Goal: Find specific page/section: Find specific page/section

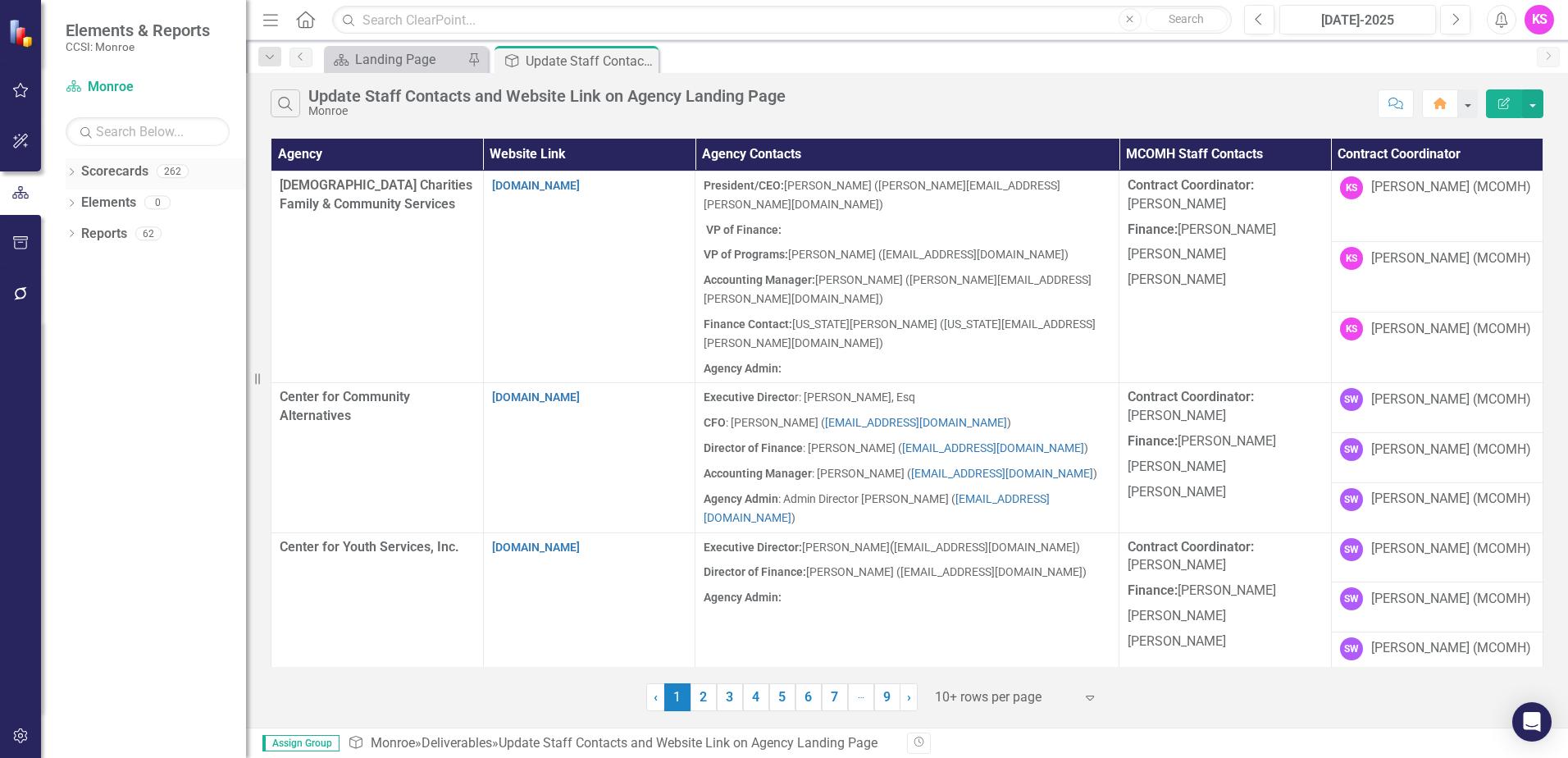
click at [74, 172] on icon "Dropdown" at bounding box center [71, 173] width 11 height 9
click at [80, 202] on icon "Dropdown" at bounding box center [80, 201] width 12 height 10
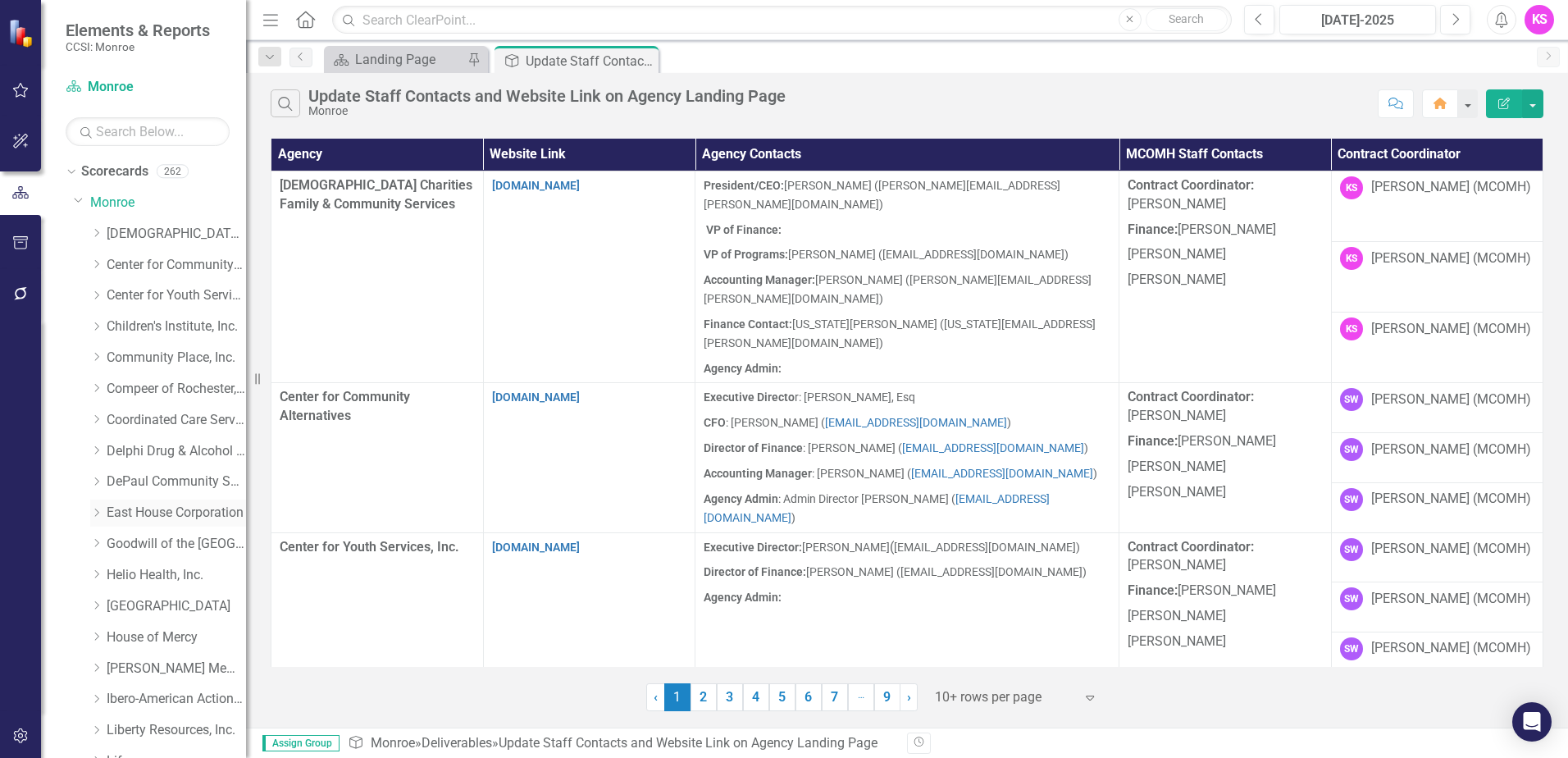
click at [100, 513] on icon "Dropdown" at bounding box center [96, 512] width 12 height 10
click at [151, 512] on link "East House Corporation" at bounding box center [176, 513] width 140 height 19
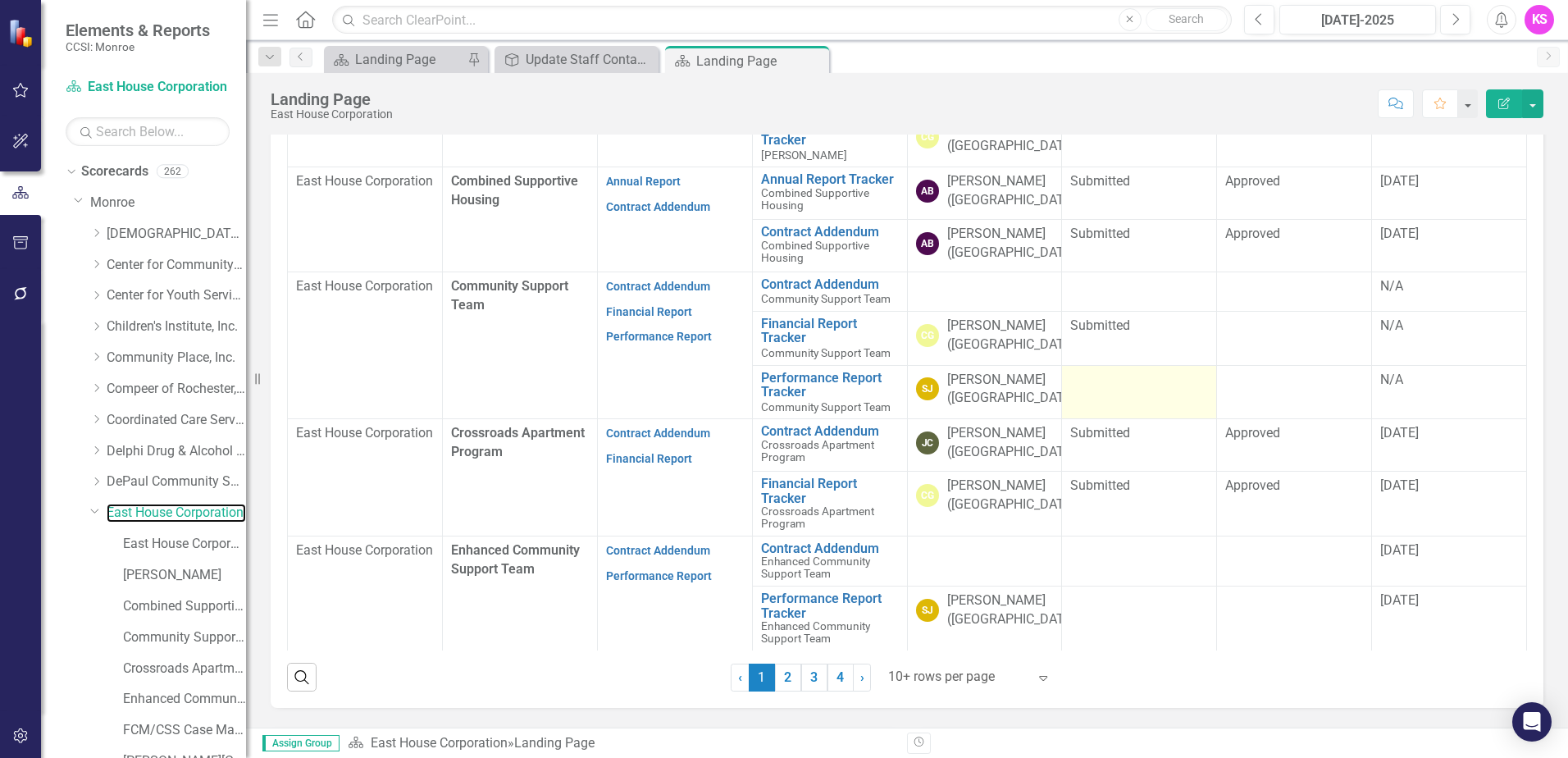
scroll to position [492, 0]
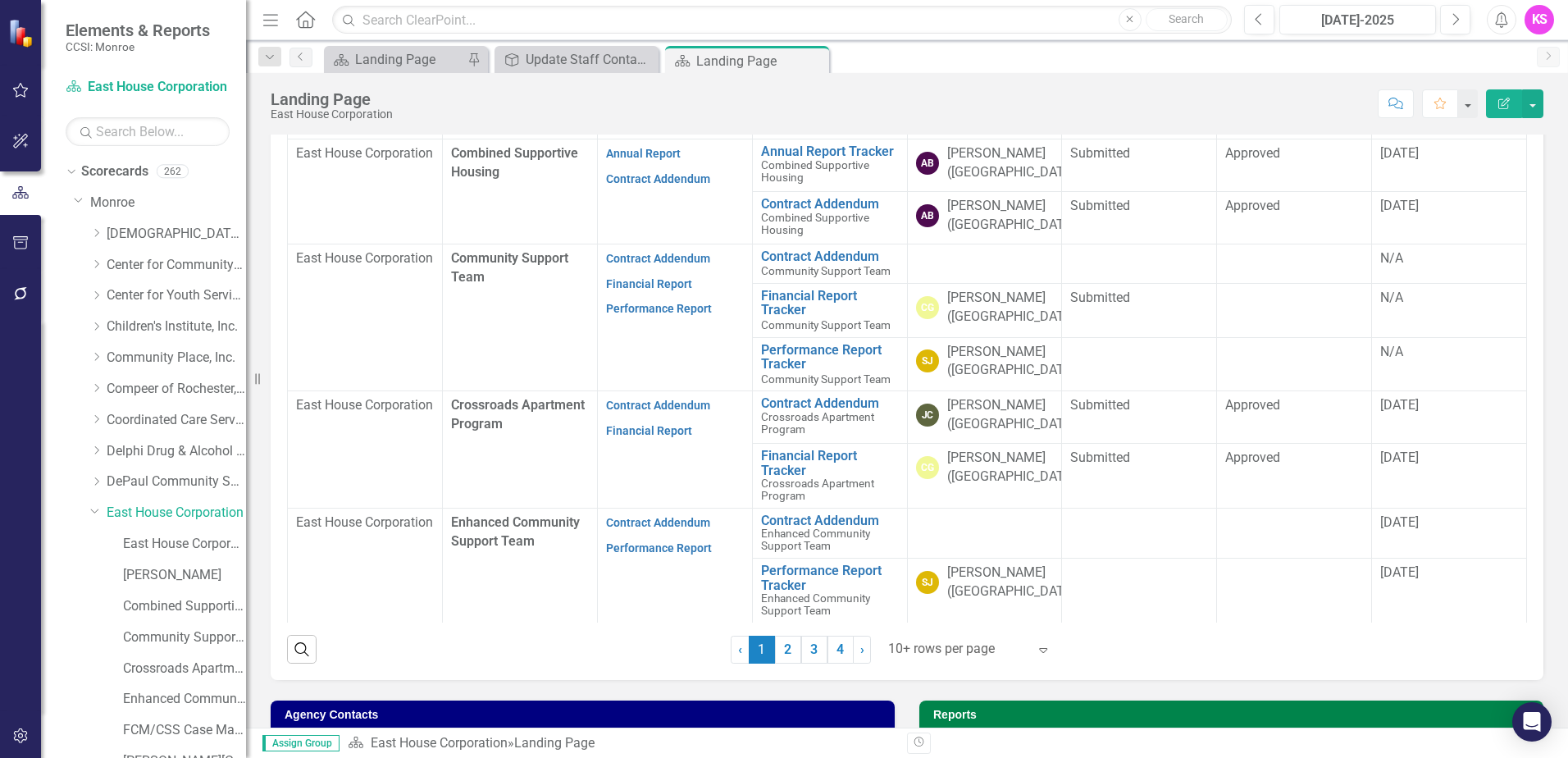
click at [1040, 652] on icon "Expand" at bounding box center [1043, 649] width 17 height 13
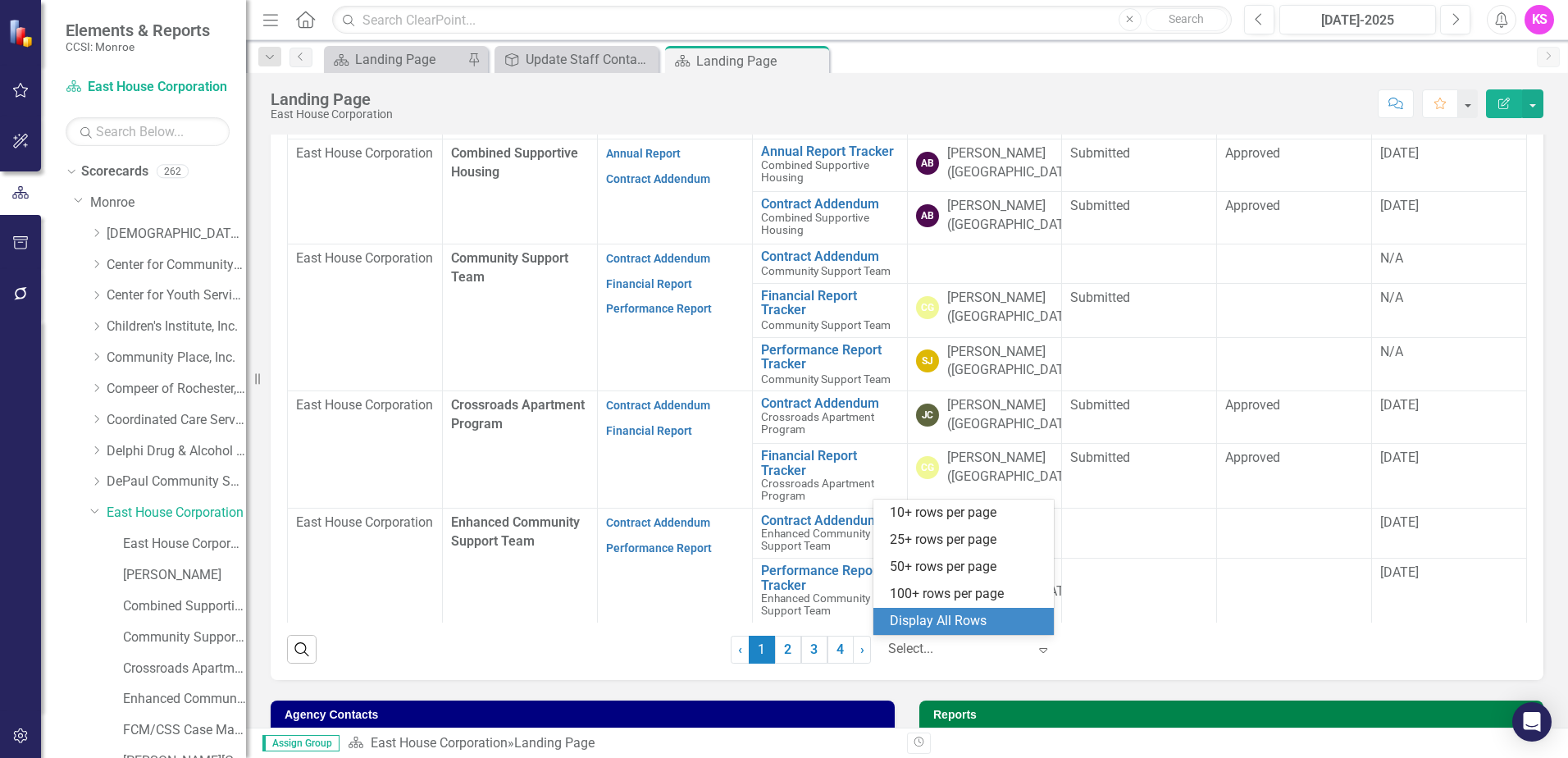
click at [982, 627] on div "Display All Rows" at bounding box center [967, 621] width 155 height 19
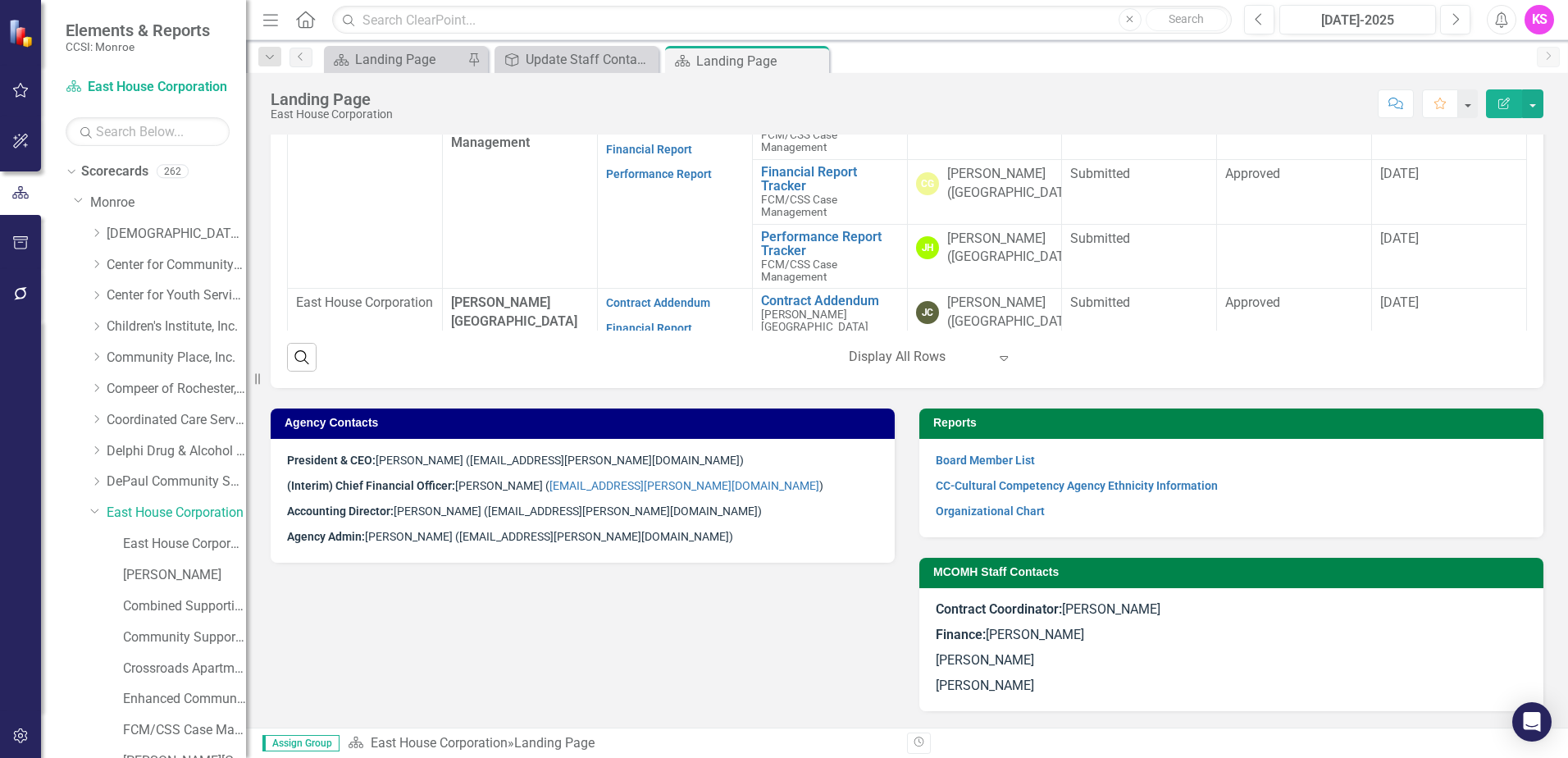
scroll to position [269, 0]
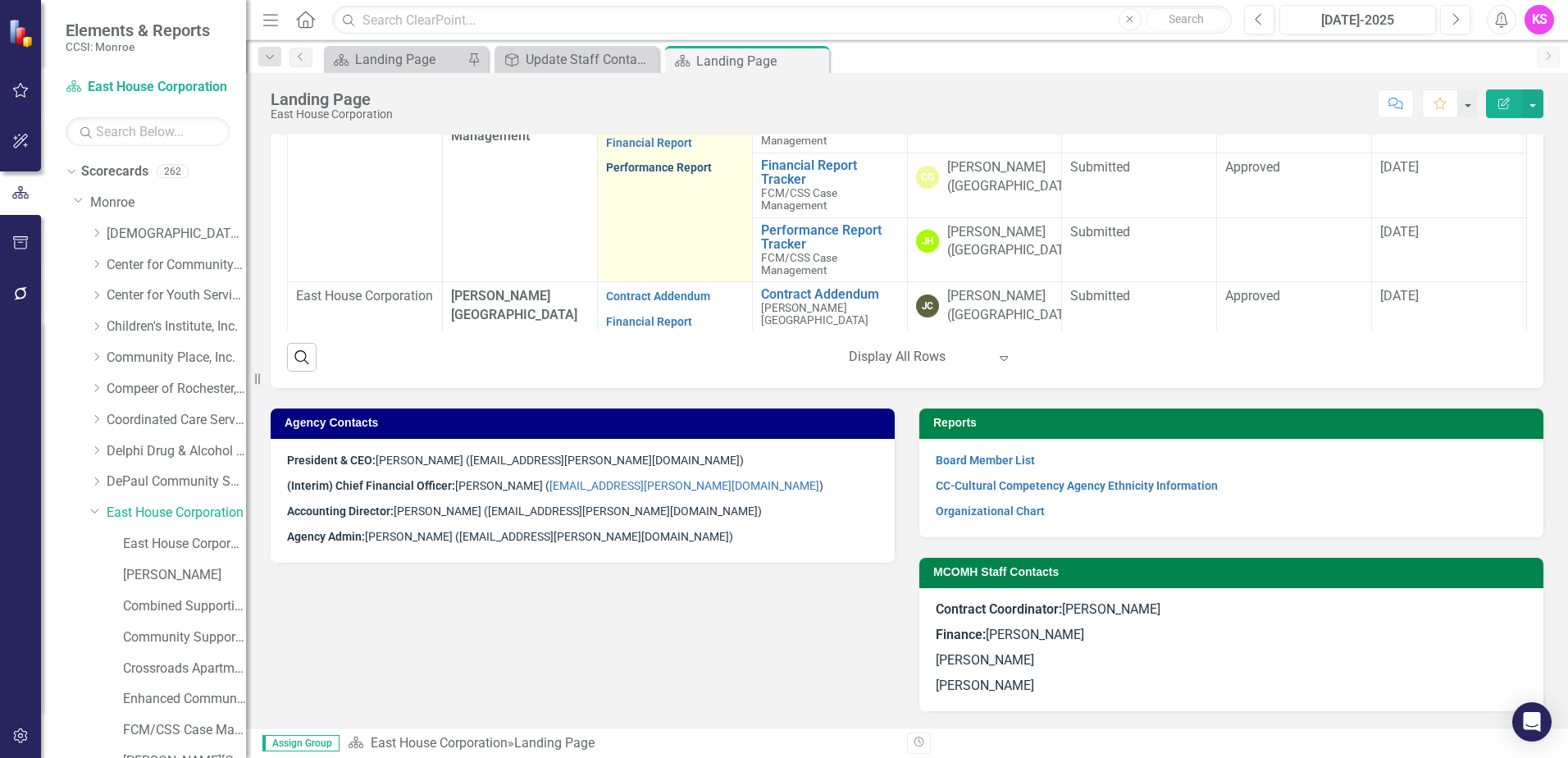
click at [659, 174] on link "Performance Report" at bounding box center [659, 167] width 106 height 13
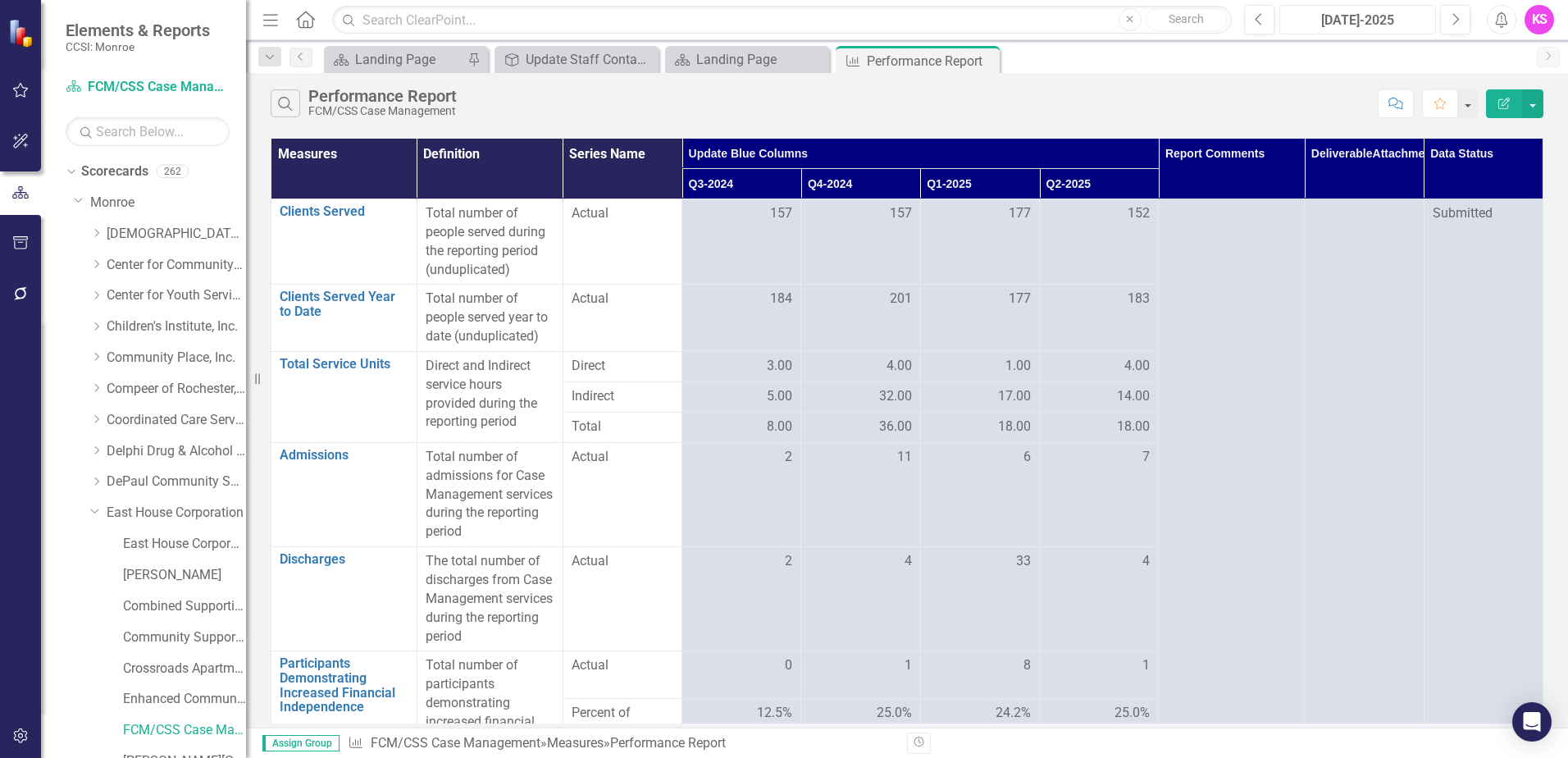
click at [1339, 24] on div "[DATE]-2025" at bounding box center [1357, 20] width 145 height 20
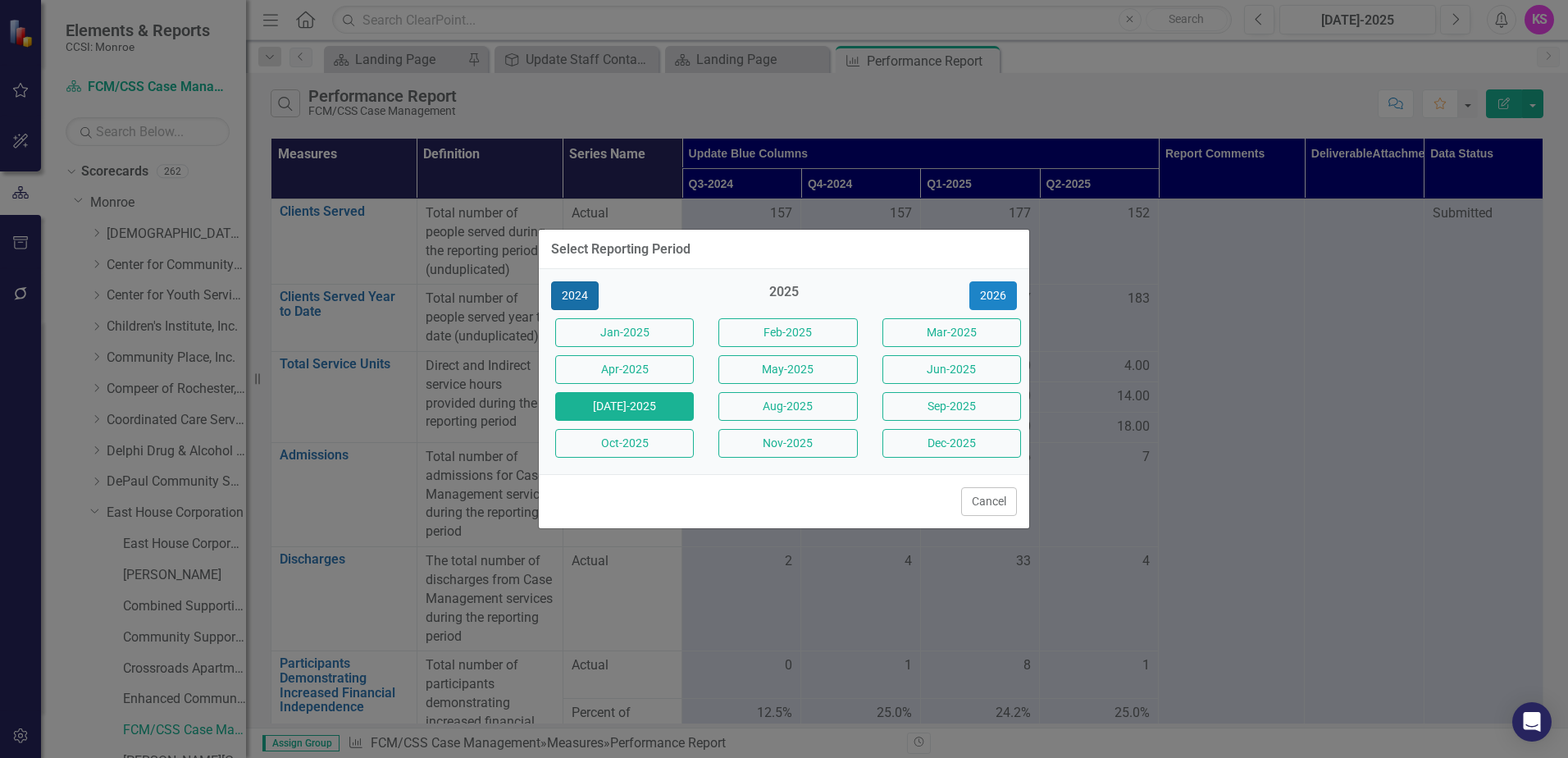
click at [578, 298] on button "2024" at bounding box center [575, 295] width 47 height 29
click at [596, 334] on button "Jan-2024" at bounding box center [625, 332] width 139 height 29
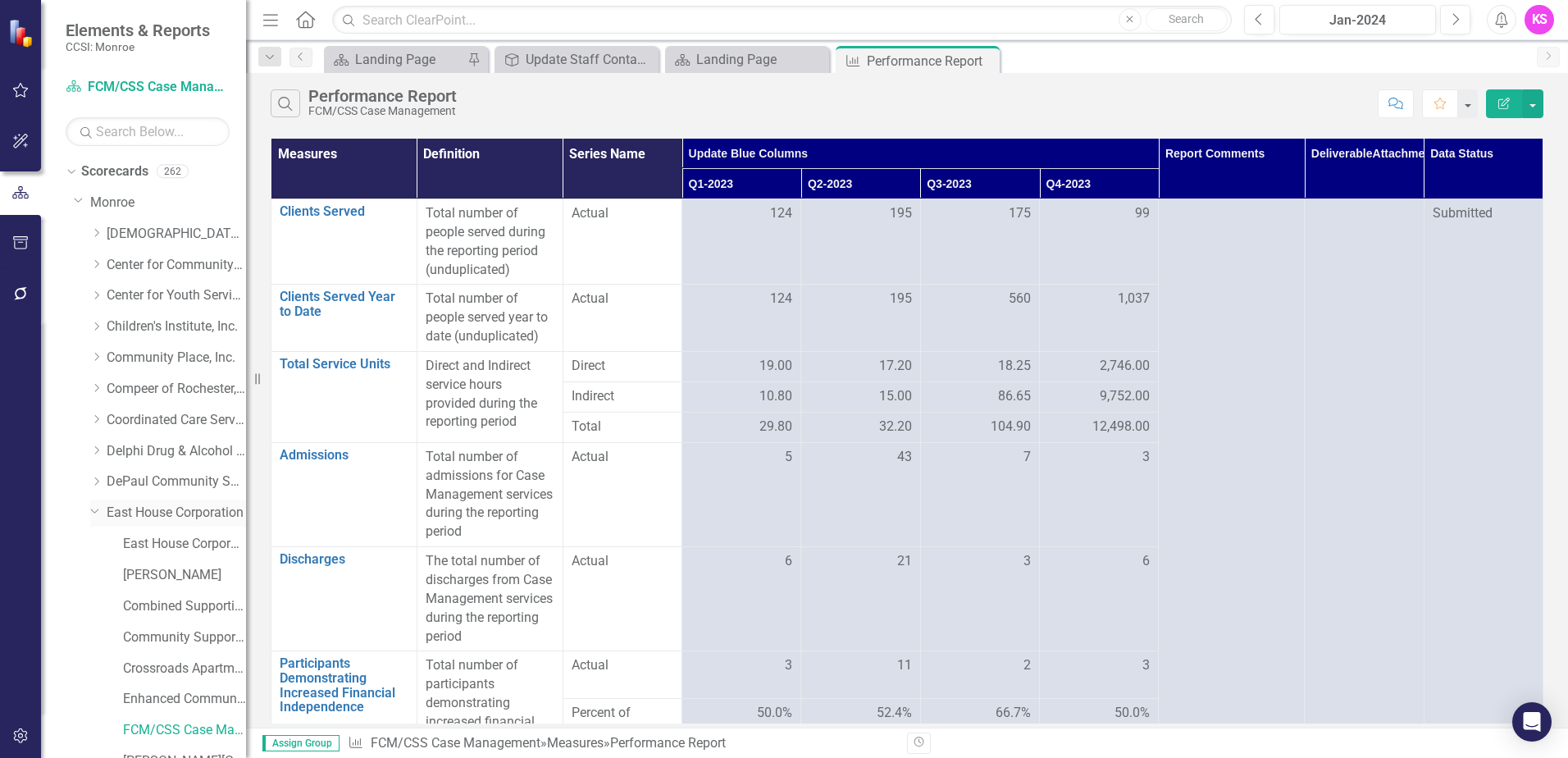
click at [160, 512] on link "East House Corporation" at bounding box center [176, 513] width 140 height 19
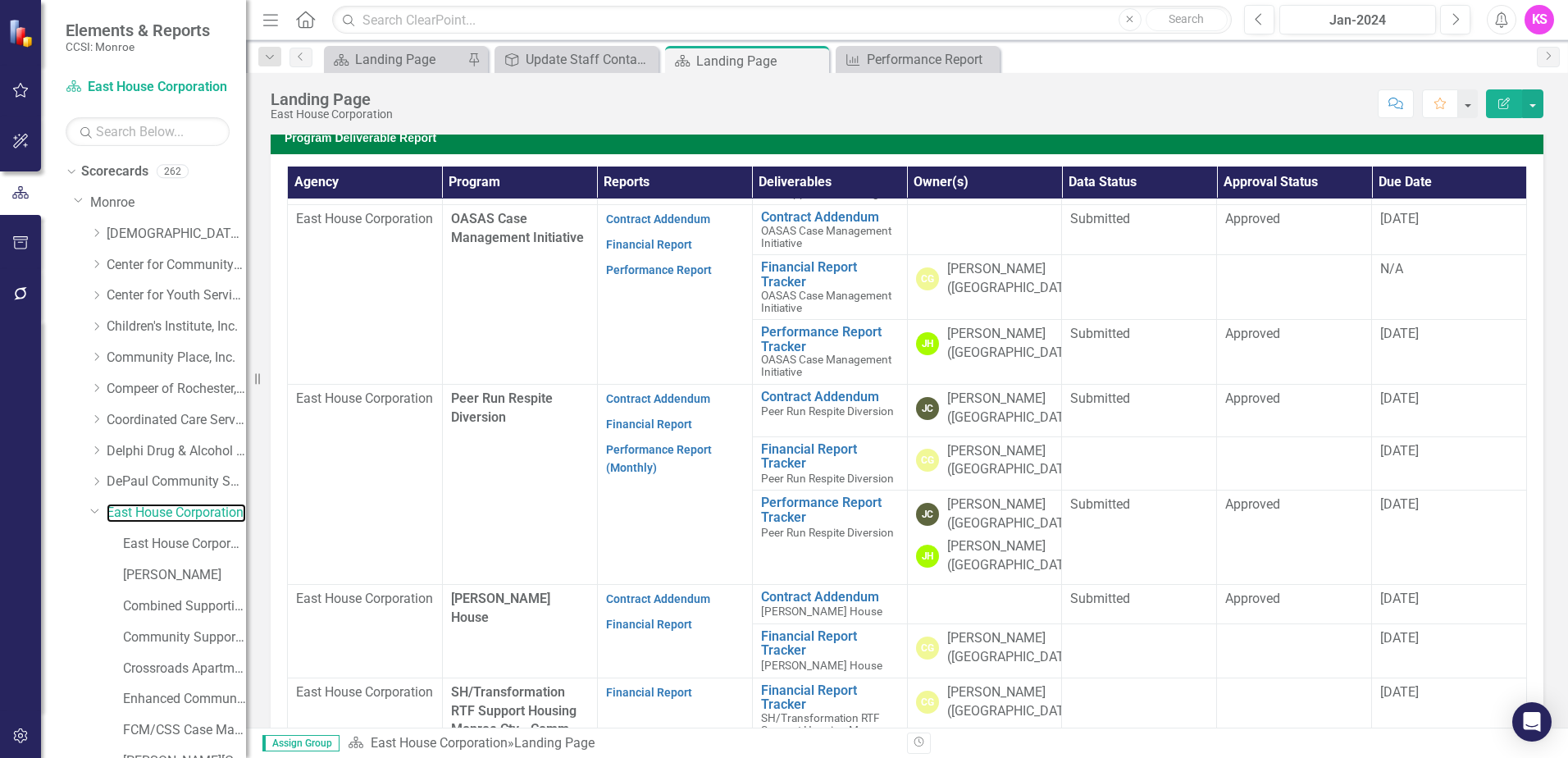
scroll to position [1066, 0]
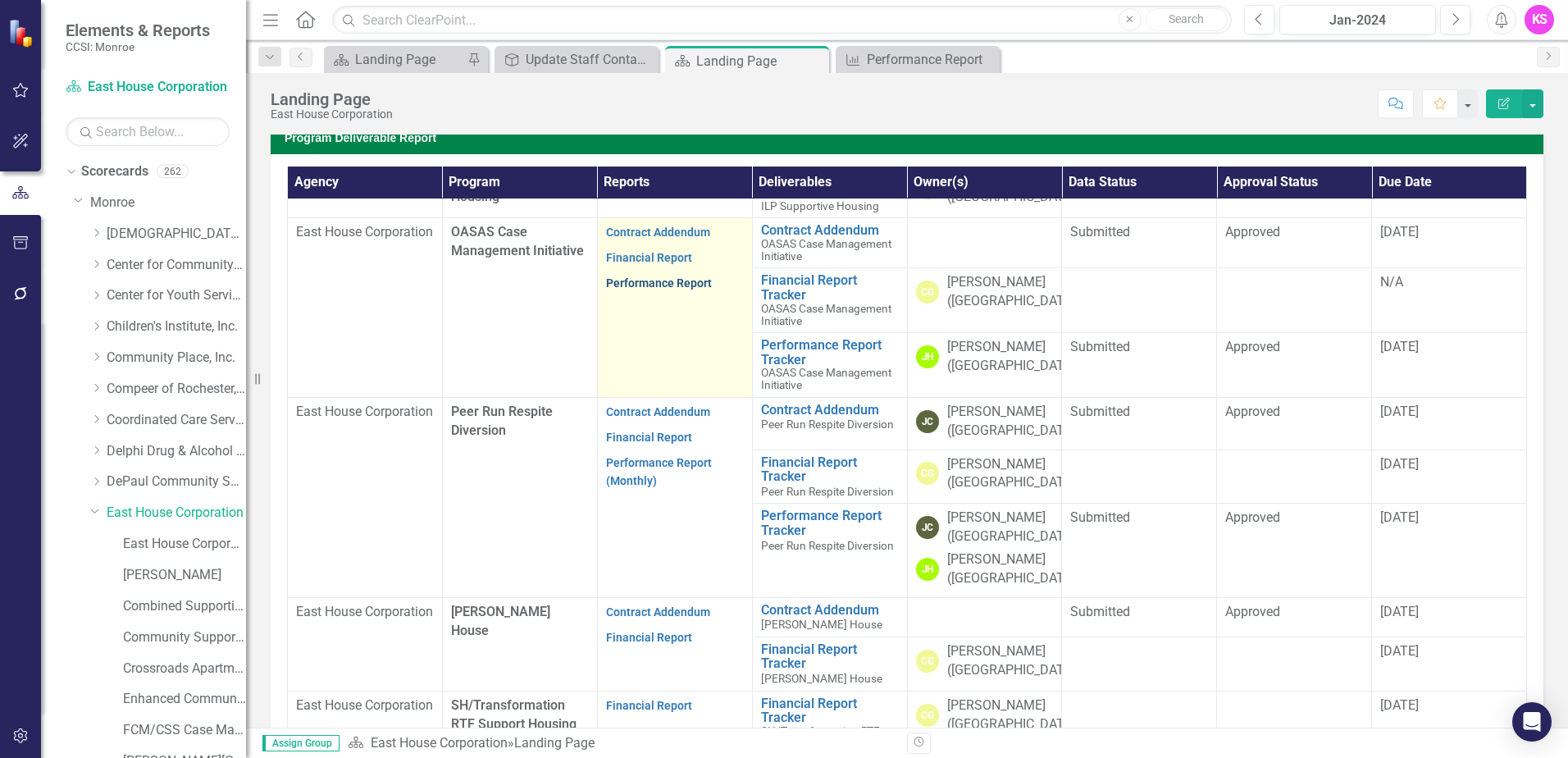
click at [660, 289] on link "Performance Report" at bounding box center [659, 282] width 106 height 13
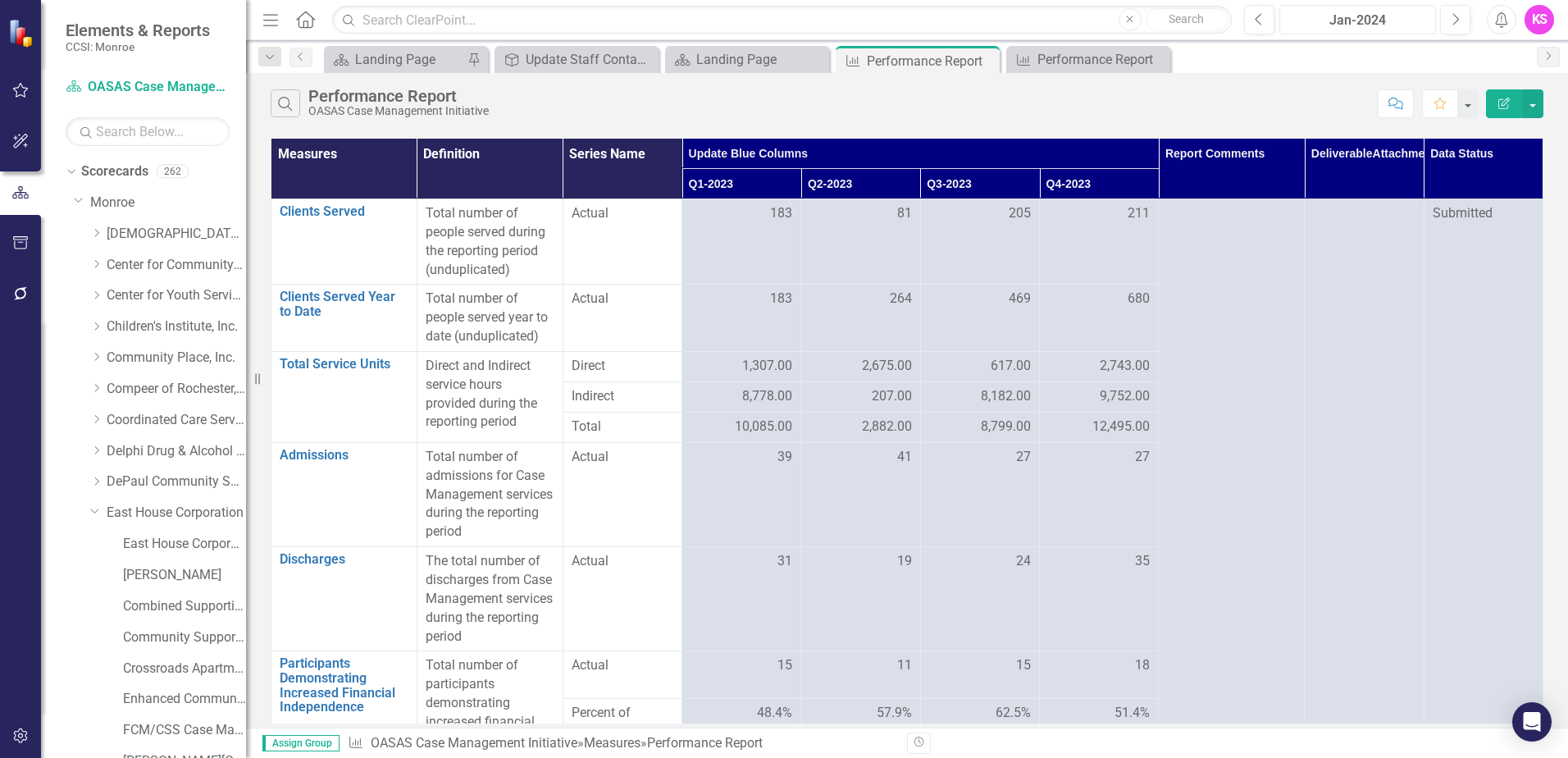
click at [1357, 22] on div "Jan-2024" at bounding box center [1357, 20] width 145 height 20
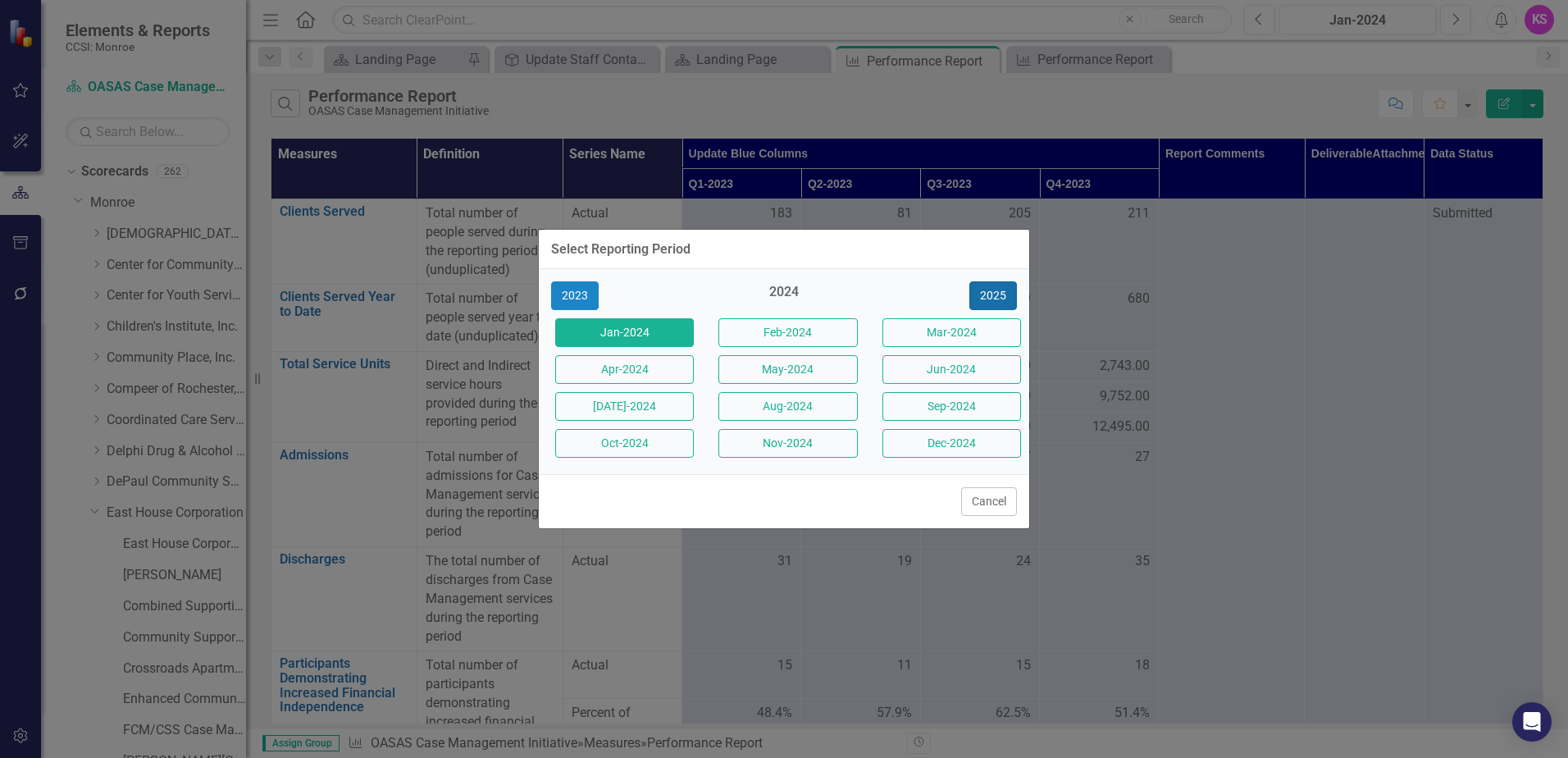
click at [980, 293] on button "2025" at bounding box center [993, 295] width 47 height 29
click at [645, 410] on button "[DATE]-2025" at bounding box center [625, 406] width 139 height 29
